Goal: Navigation & Orientation: Find specific page/section

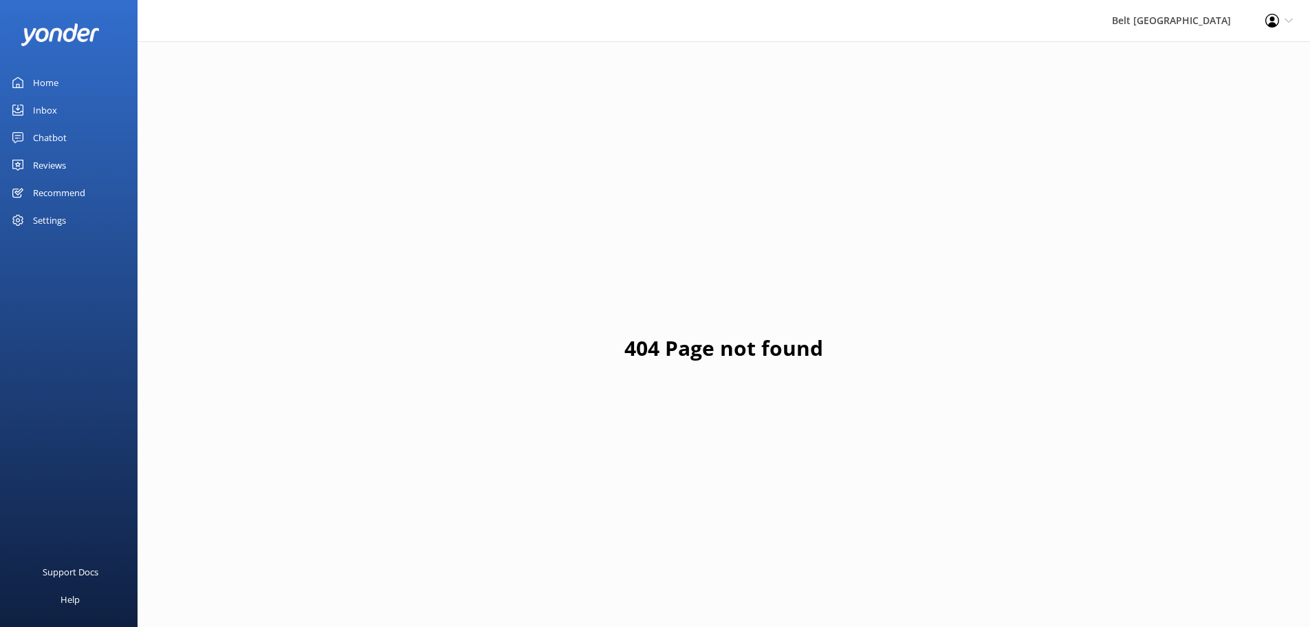
click at [61, 165] on div "Reviews" at bounding box center [49, 165] width 33 height 28
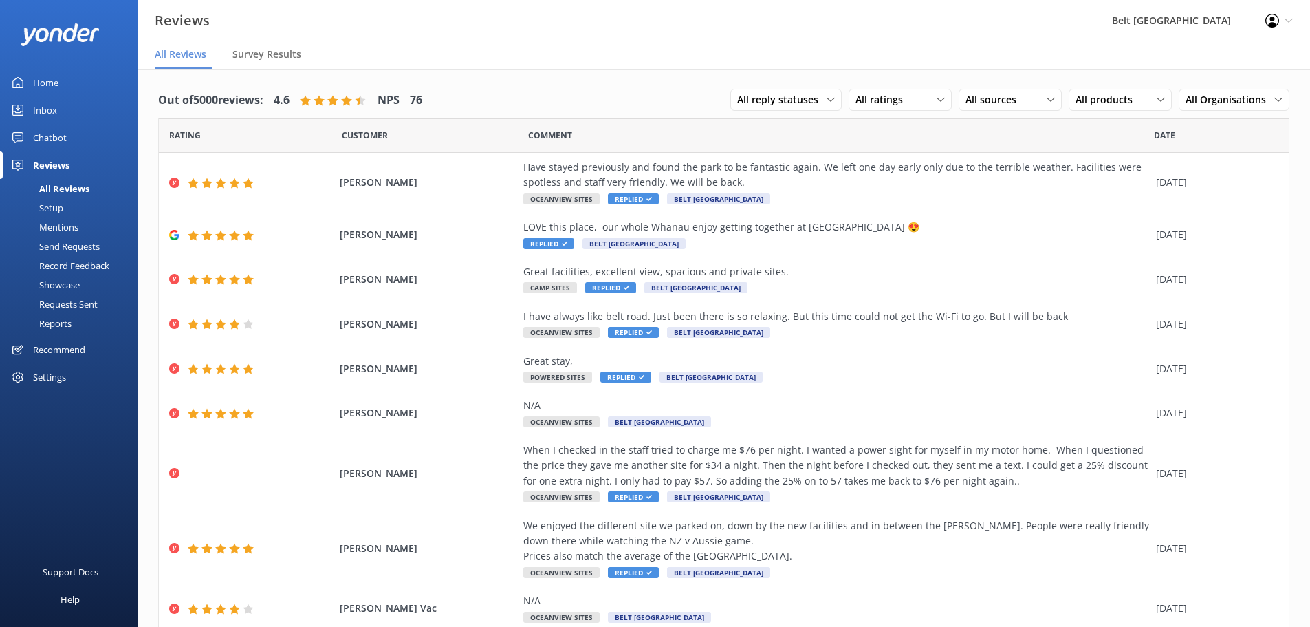
click at [39, 140] on div "Chatbot" at bounding box center [50, 138] width 34 height 28
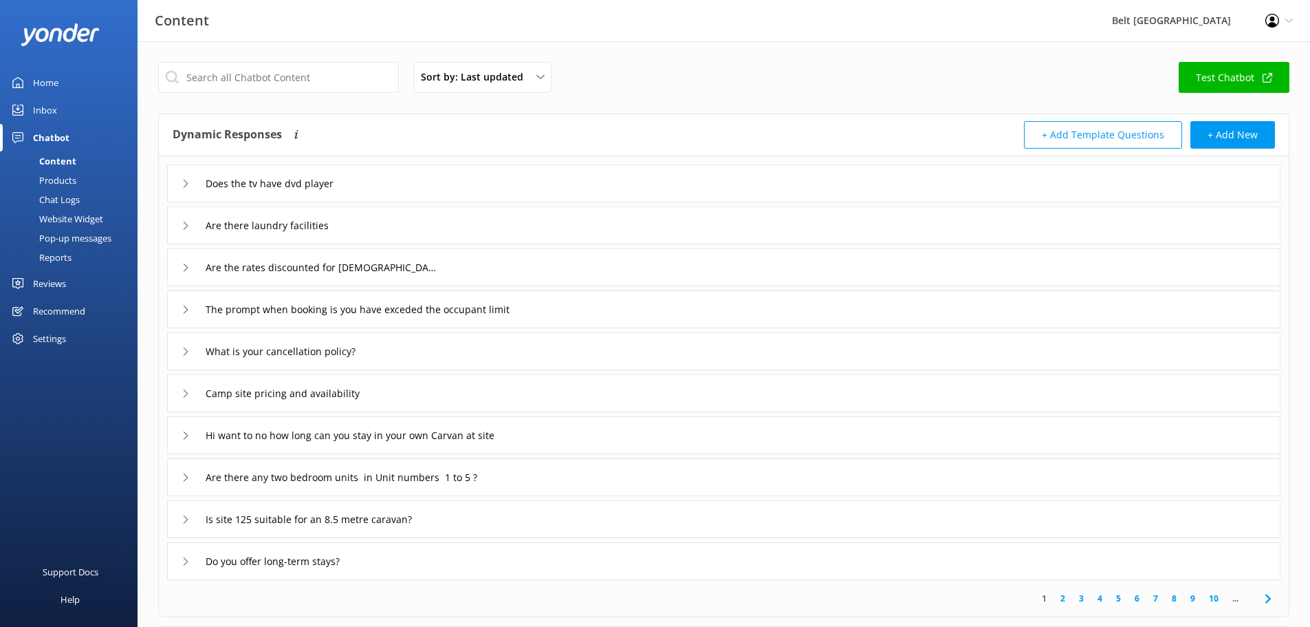
click at [54, 83] on div "Home" at bounding box center [45, 83] width 25 height 28
